Goal: Check status

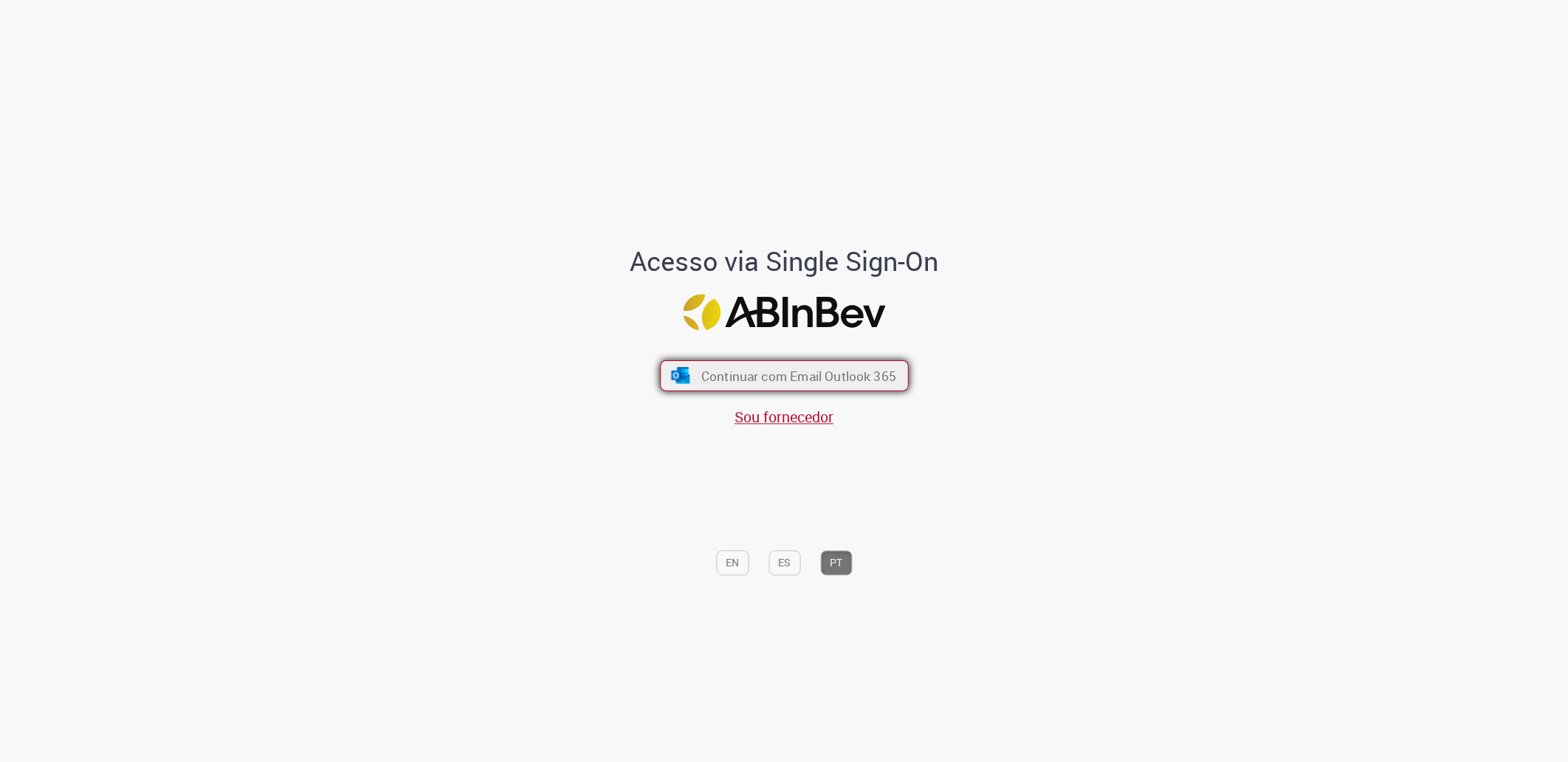
click at [774, 379] on span "Continuar com Email Outlook 365" at bounding box center [798, 376] width 195 height 17
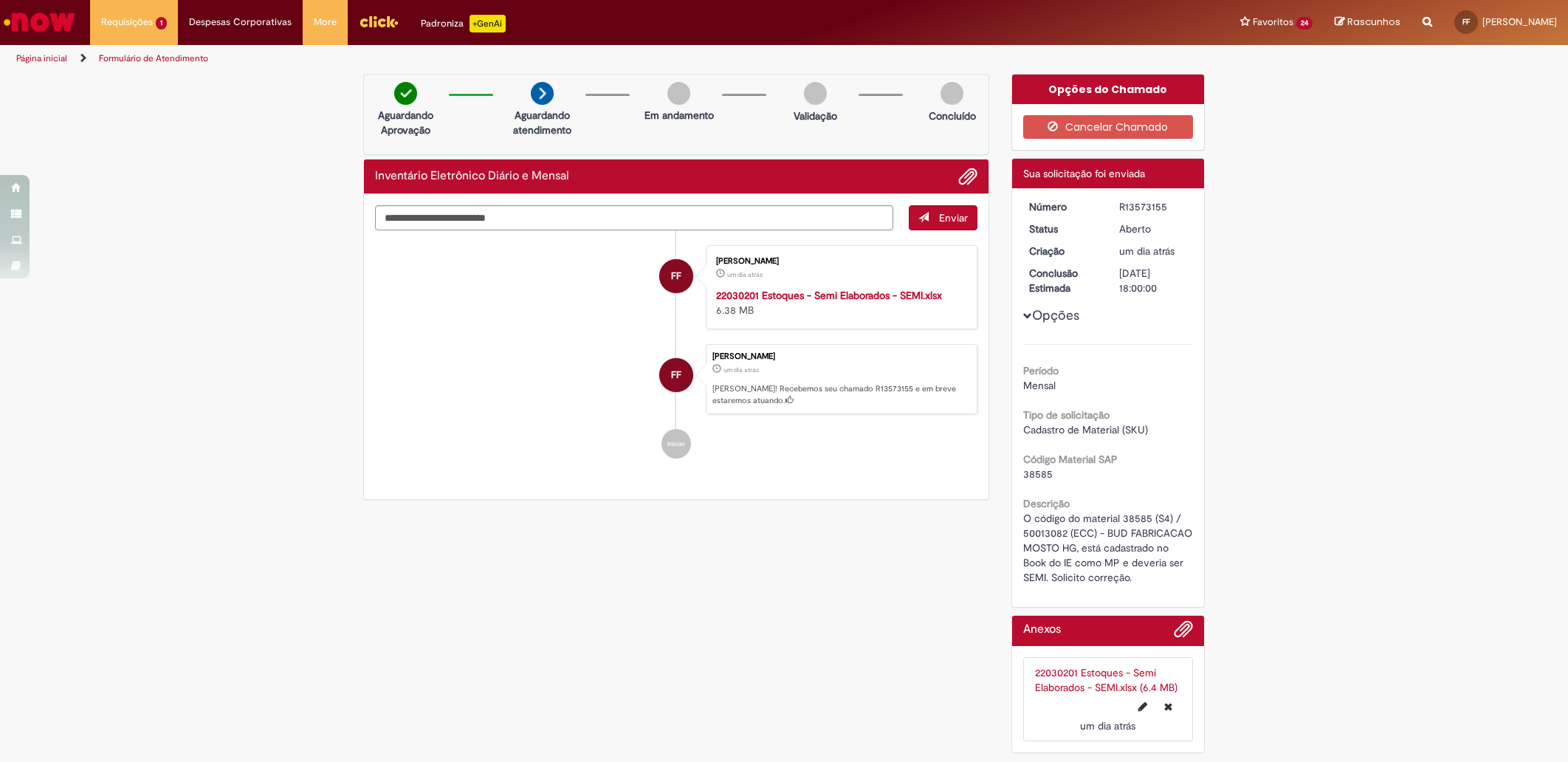
click at [1112, 206] on dd "R13573155" at bounding box center [1154, 207] width 91 height 15
drag, startPoint x: 1117, startPoint y: 208, endPoint x: 1164, endPoint y: 209, distance: 47.0
click at [1164, 209] on div "R13573155" at bounding box center [1154, 207] width 68 height 15
click at [1166, 209] on div "R13573155" at bounding box center [1154, 207] width 68 height 15
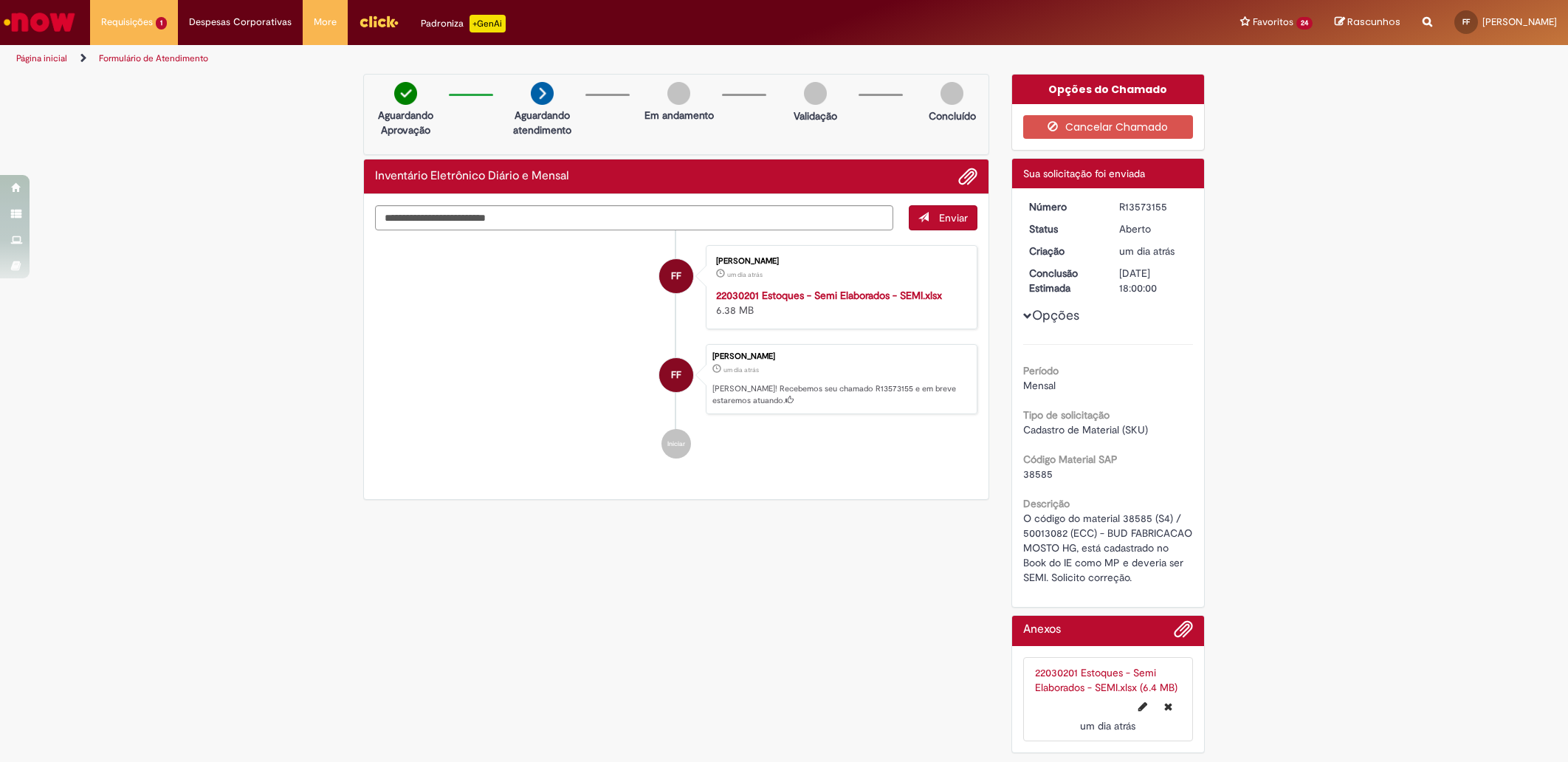
click at [1166, 209] on div "R13573155" at bounding box center [1154, 207] width 68 height 15
copy dd "R13573155"
click at [112, 24] on li "Requisições 2 Exibir Todas as Solicitações Inventário Eletrônico Diário e Mensa…" at bounding box center [135, 22] width 89 height 45
click at [124, 120] on span "Inventário Eletrônico Diário e Mensal" at bounding box center [160, 122] width 109 height 23
click at [126, 18] on li "Requisições 2 Exibir Todas as Solicitações Inventário Eletrônico Diário e Mensa…" at bounding box center [135, 22] width 89 height 45
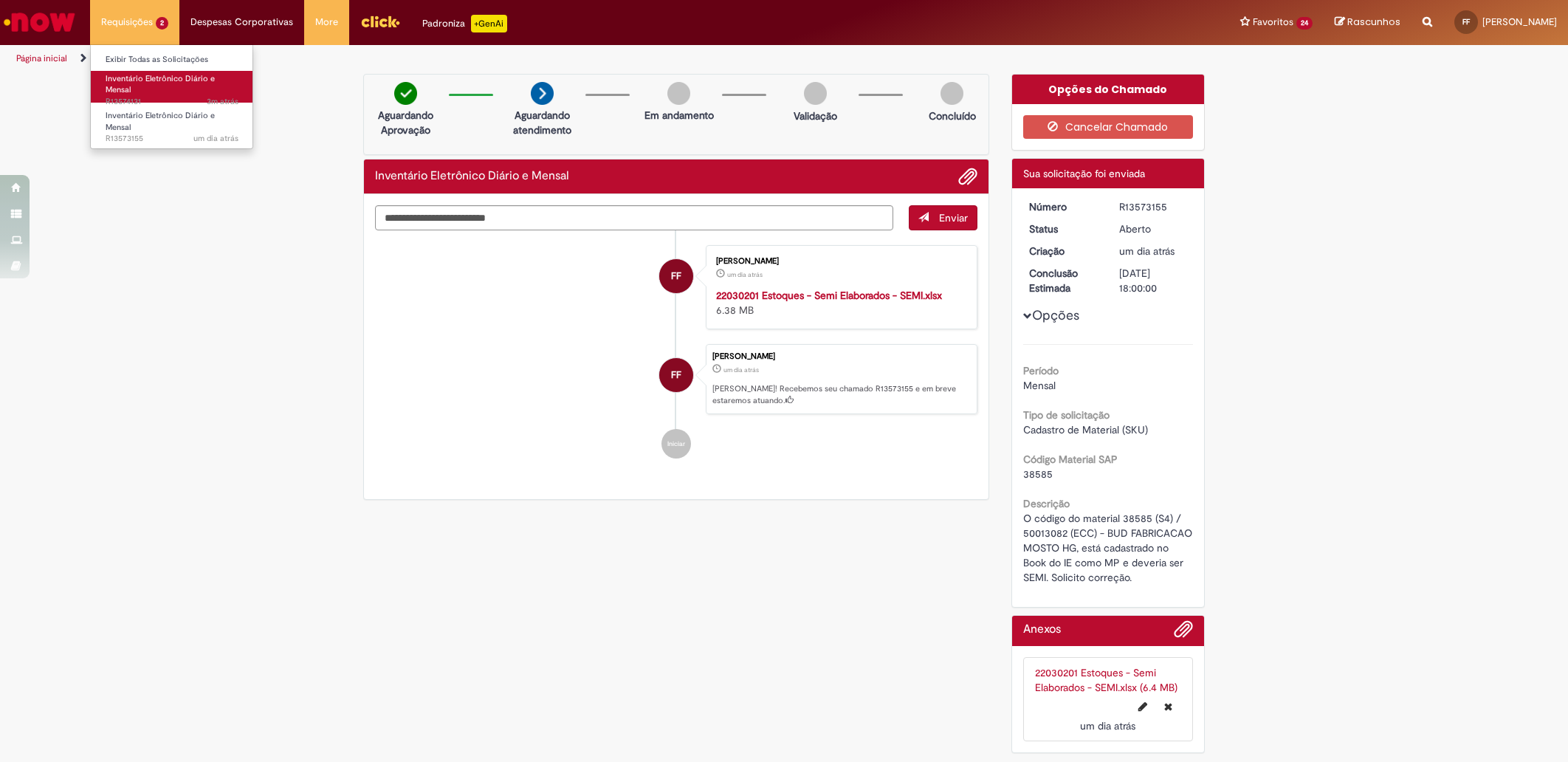
click at [130, 82] on span "Inventário Eletrônico Diário e Mensal" at bounding box center [160, 84] width 109 height 23
